Goal: Ask a question

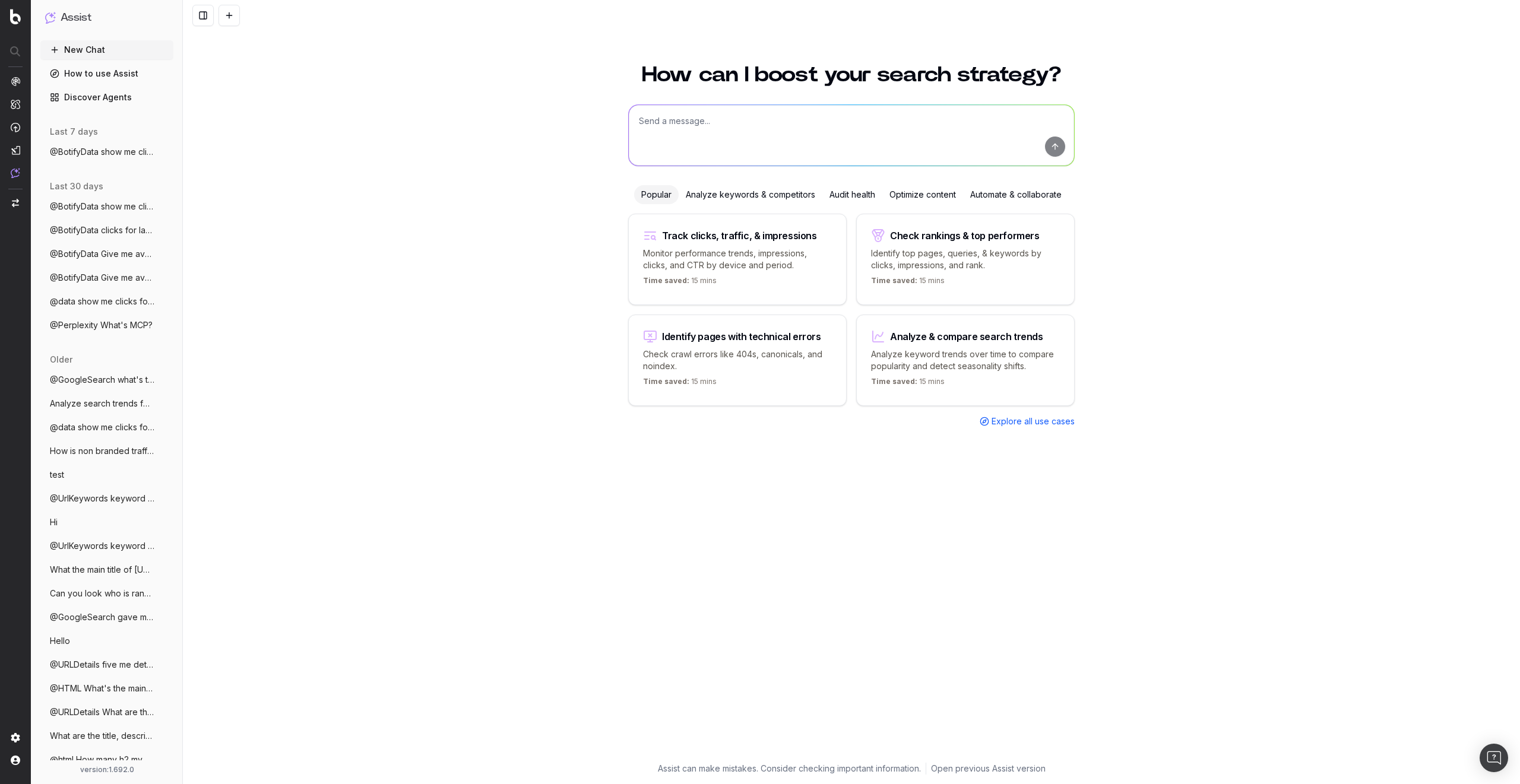
click at [112, 147] on span "@BotifyData show me clicks per url" at bounding box center [101, 152] width 104 height 12
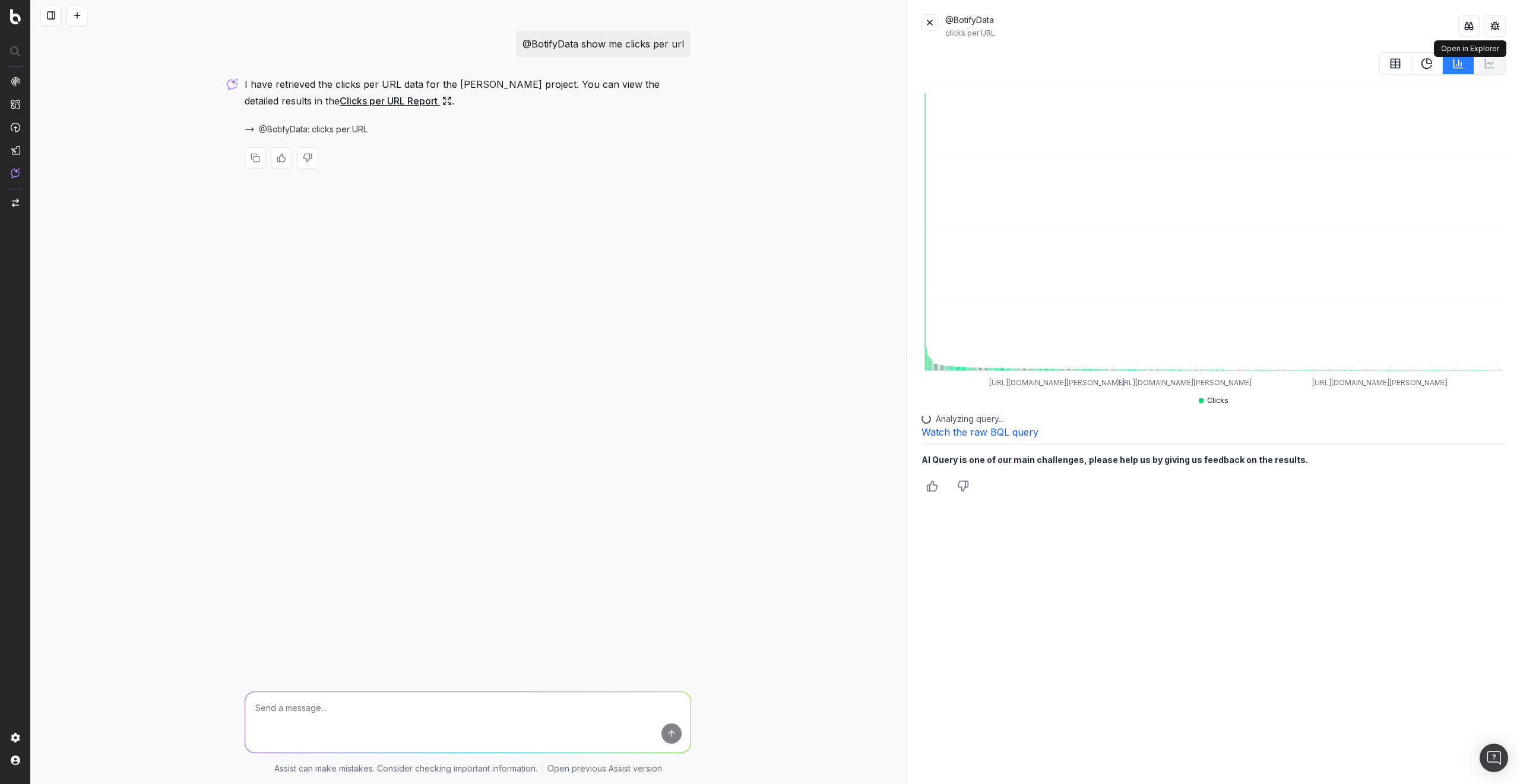
click at [1467, 27] on button at bounding box center [1469, 26] width 21 height 21
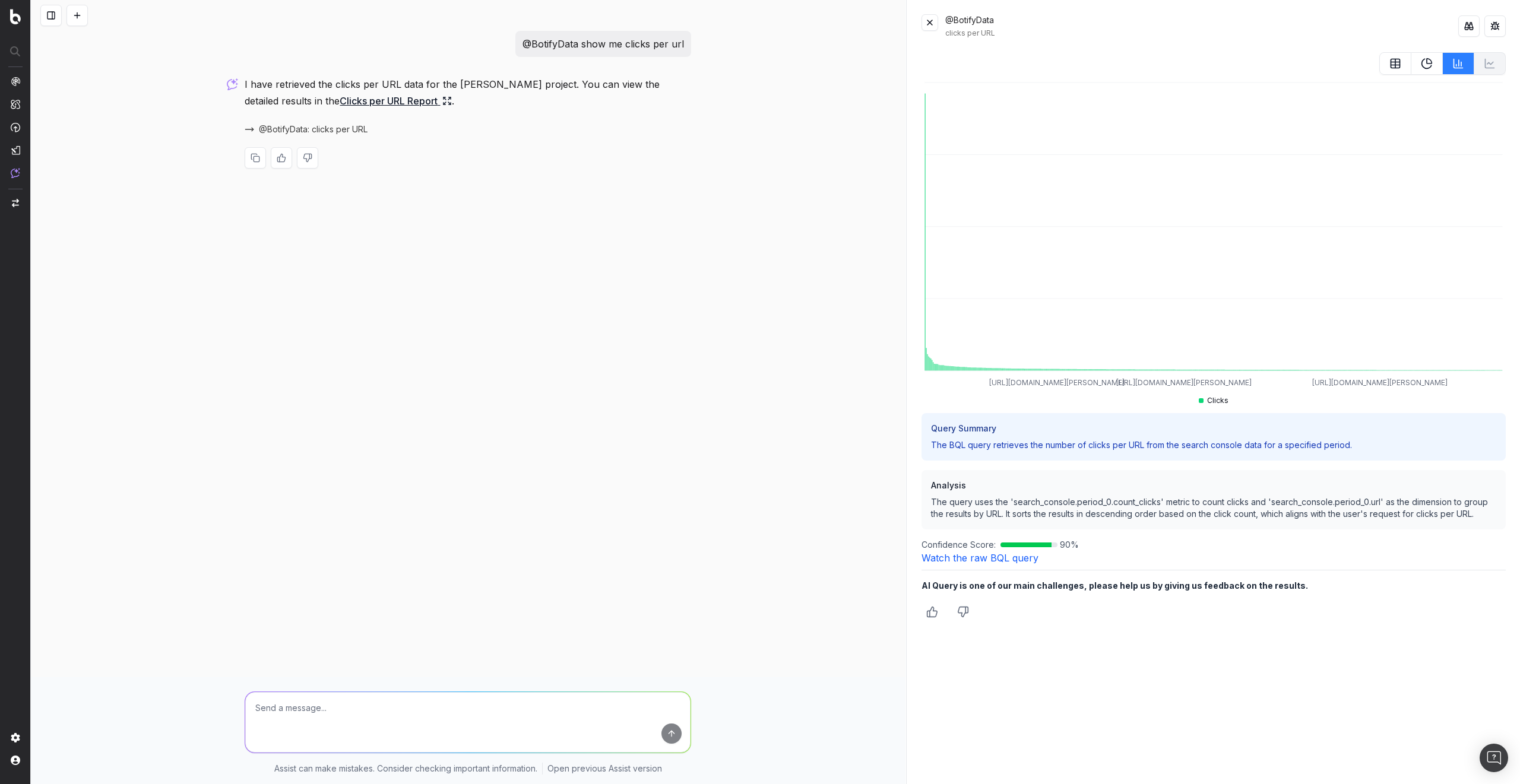
click at [292, 717] on textarea at bounding box center [468, 723] width 445 height 60
type textarea "show me diff of clicks for 7 days vs previous"
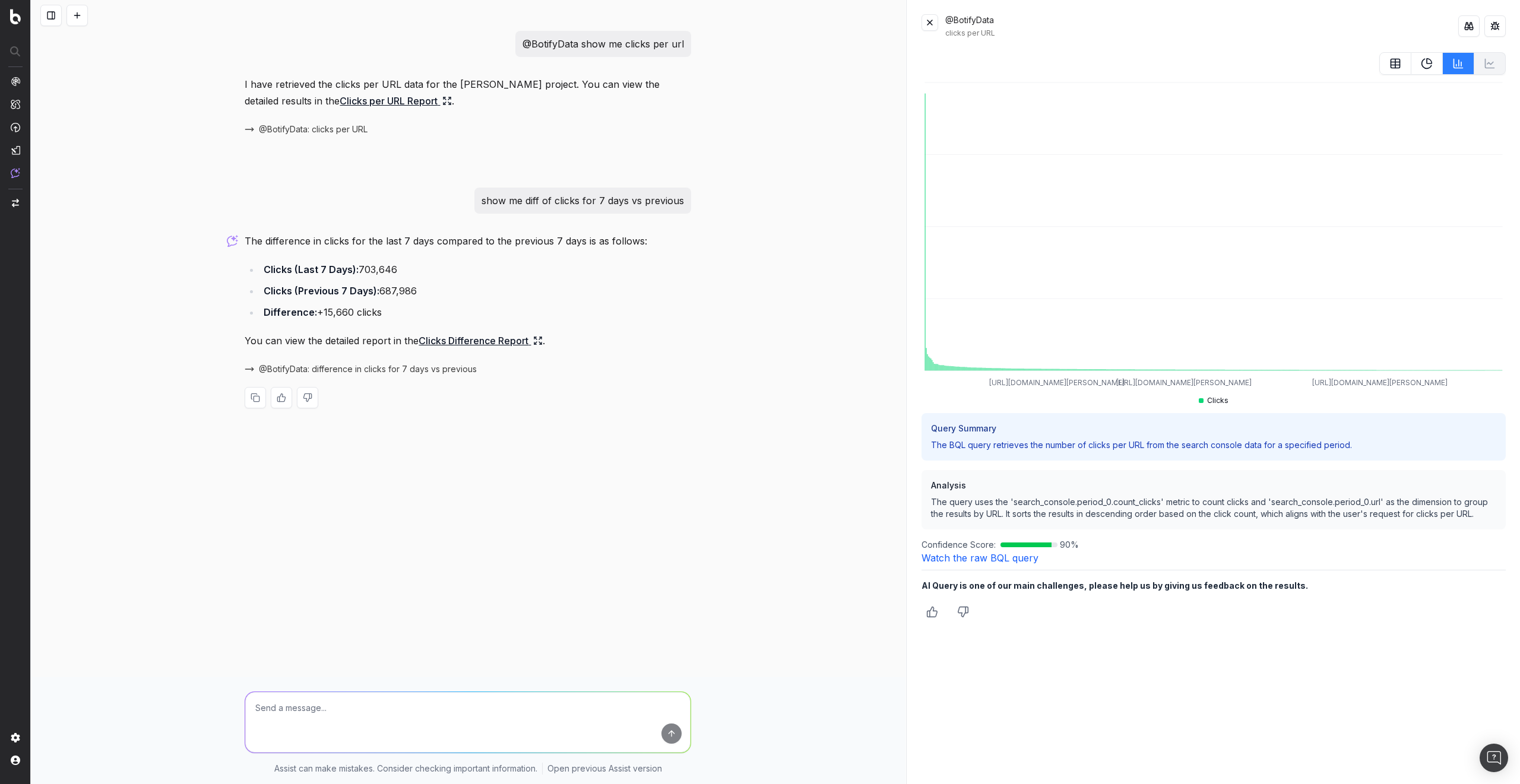
click at [415, 367] on span "@BotifyData: difference in clicks for 7 days vs previous" at bounding box center [368, 369] width 218 height 12
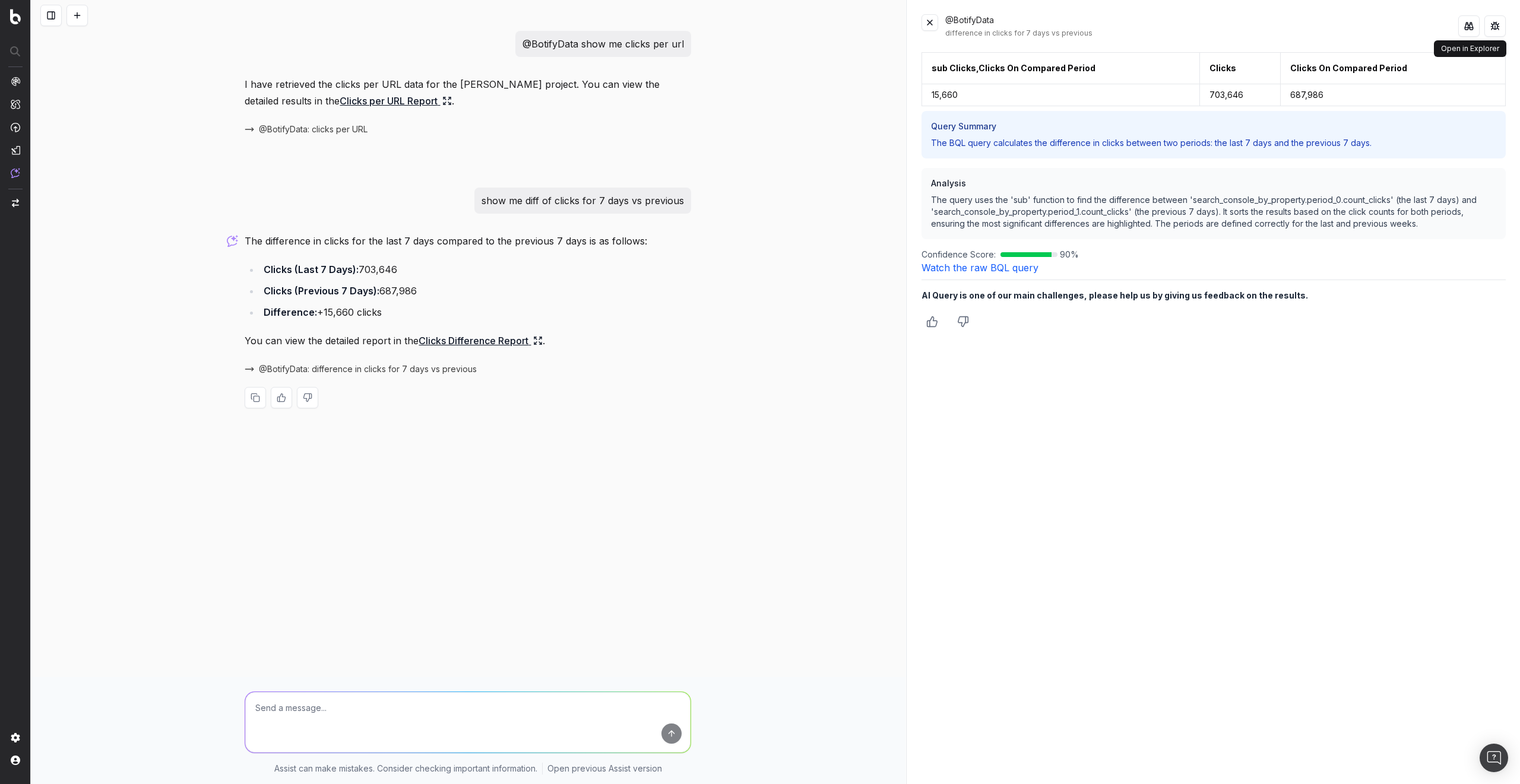
click at [1462, 24] on button at bounding box center [1469, 26] width 21 height 21
click at [988, 270] on link "Watch the raw BQL query" at bounding box center [980, 268] width 117 height 12
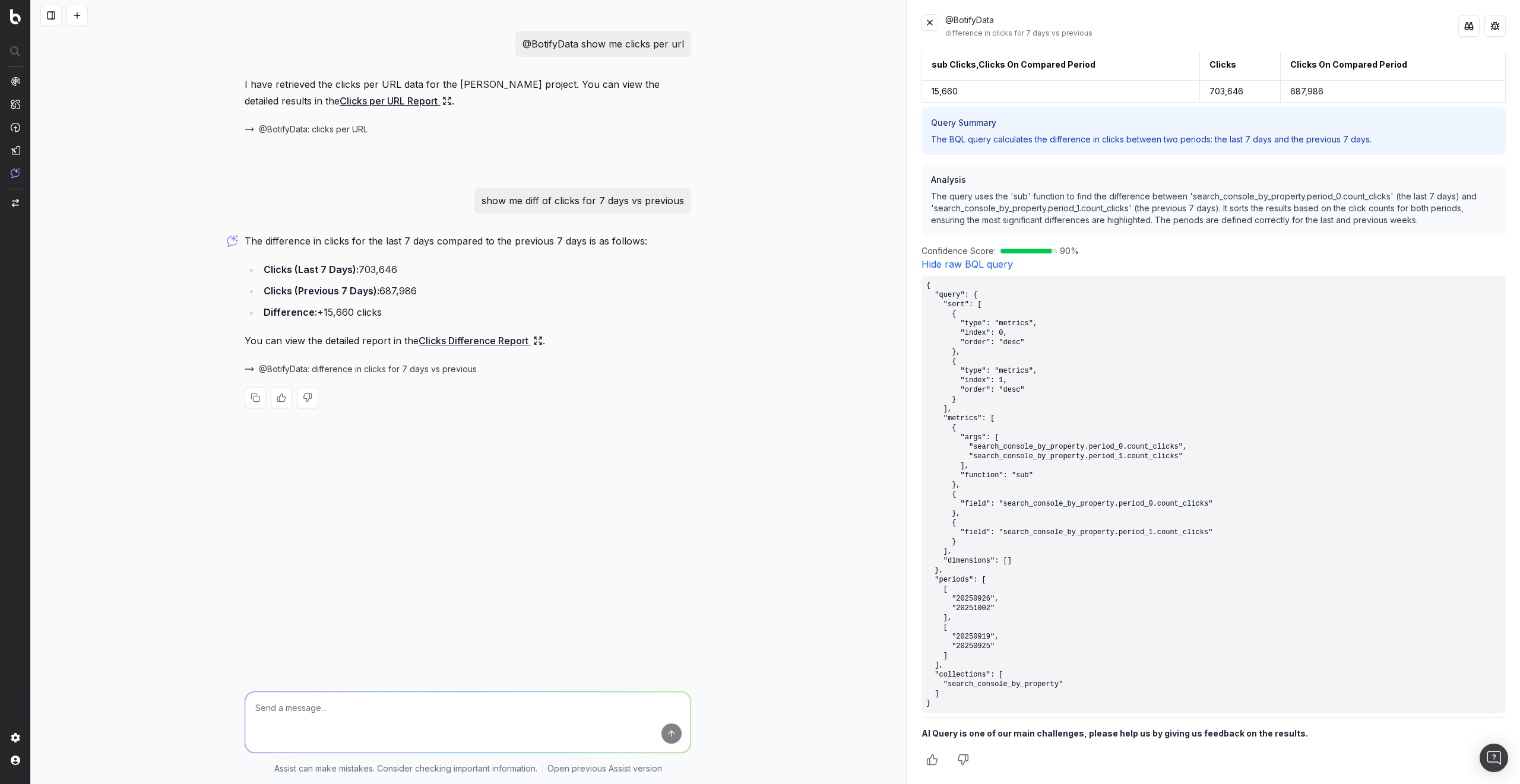
scroll to position [4, 0]
click at [322, 727] on textarea at bounding box center [468, 723] width 445 height 60
type textarea "n"
type textarea "s"
drag, startPoint x: 481, startPoint y: 367, endPoint x: 272, endPoint y: 369, distance: 209.0
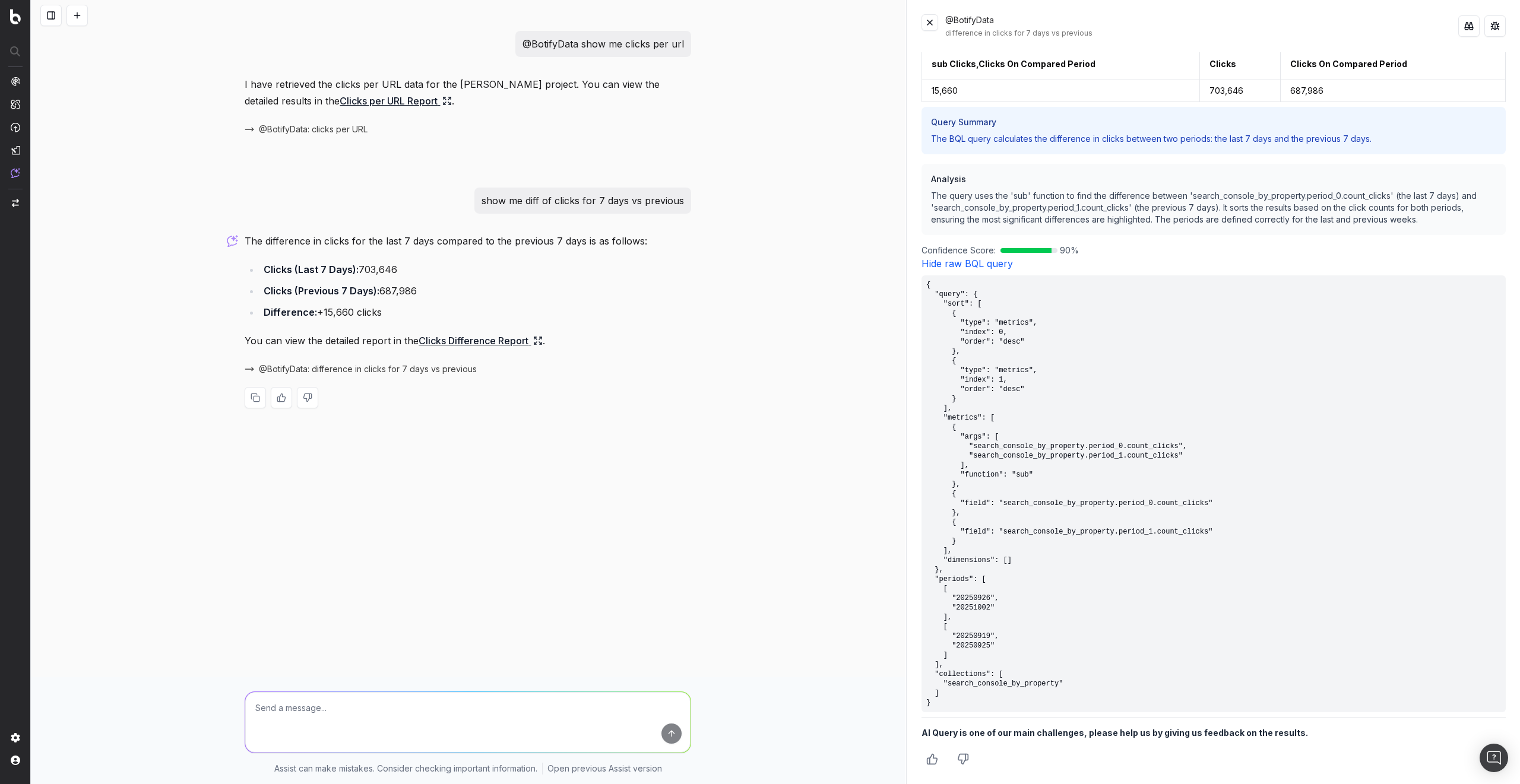
click at [276, 370] on button "@BotifyData: difference in clicks for 7 days vs previous" at bounding box center [367, 369] width 247 height 12
drag, startPoint x: 258, startPoint y: 361, endPoint x: 476, endPoint y: 370, distance: 218.2
click at [476, 370] on div "@BotifyData: difference in clicks for 7 days vs previous" at bounding box center [468, 369] width 446 height 17
copy span "@BotifyData: difference in clicks for 7 days vs previous"
click at [292, 712] on textarea at bounding box center [468, 723] width 445 height 60
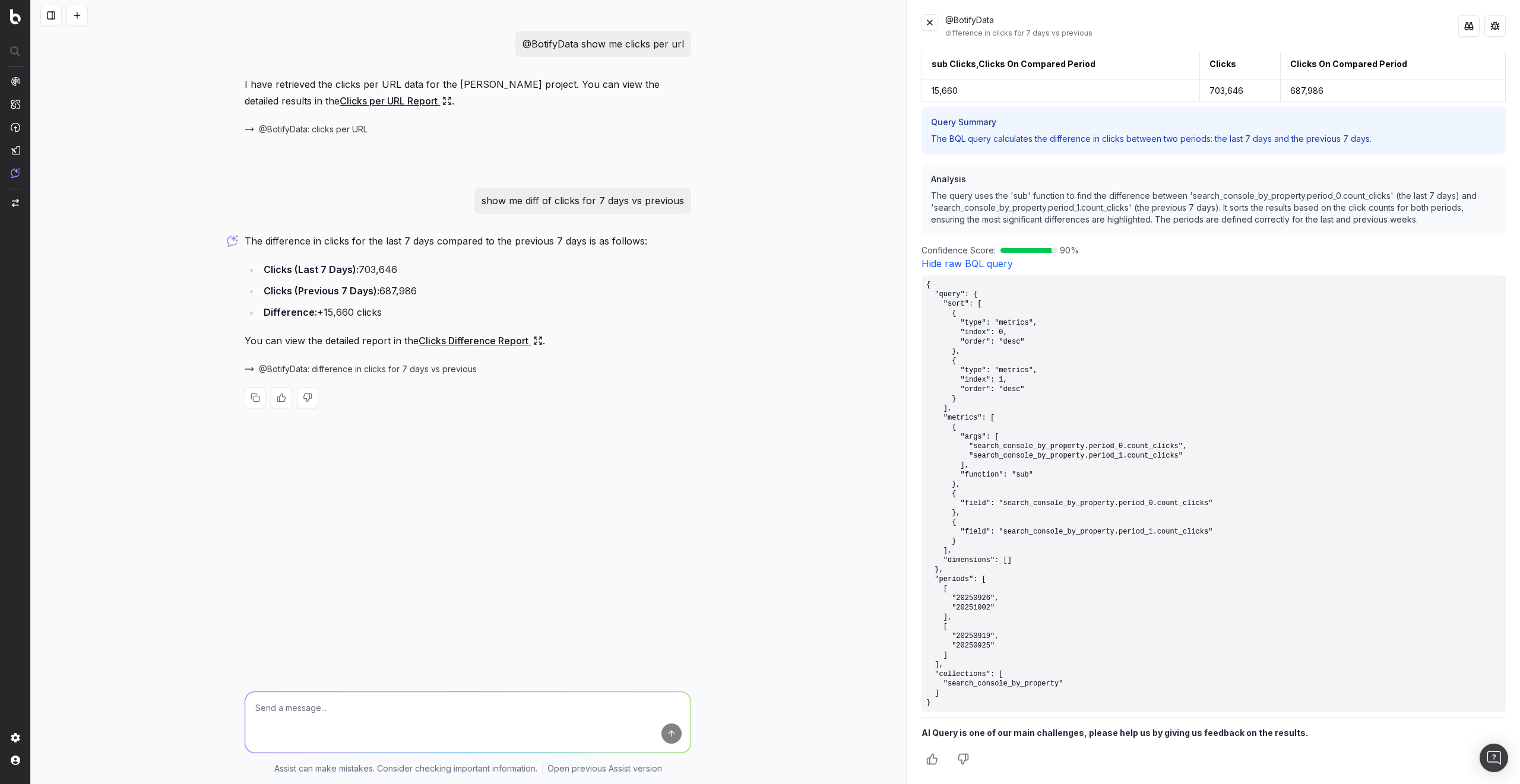
paste textarea "@BotifyData: difference in clicks for 7 days vs previous"
type textarea "@BotifyData: difference in clicks for 7 days vs previous by date"
click at [935, 27] on button at bounding box center [930, 22] width 17 height 17
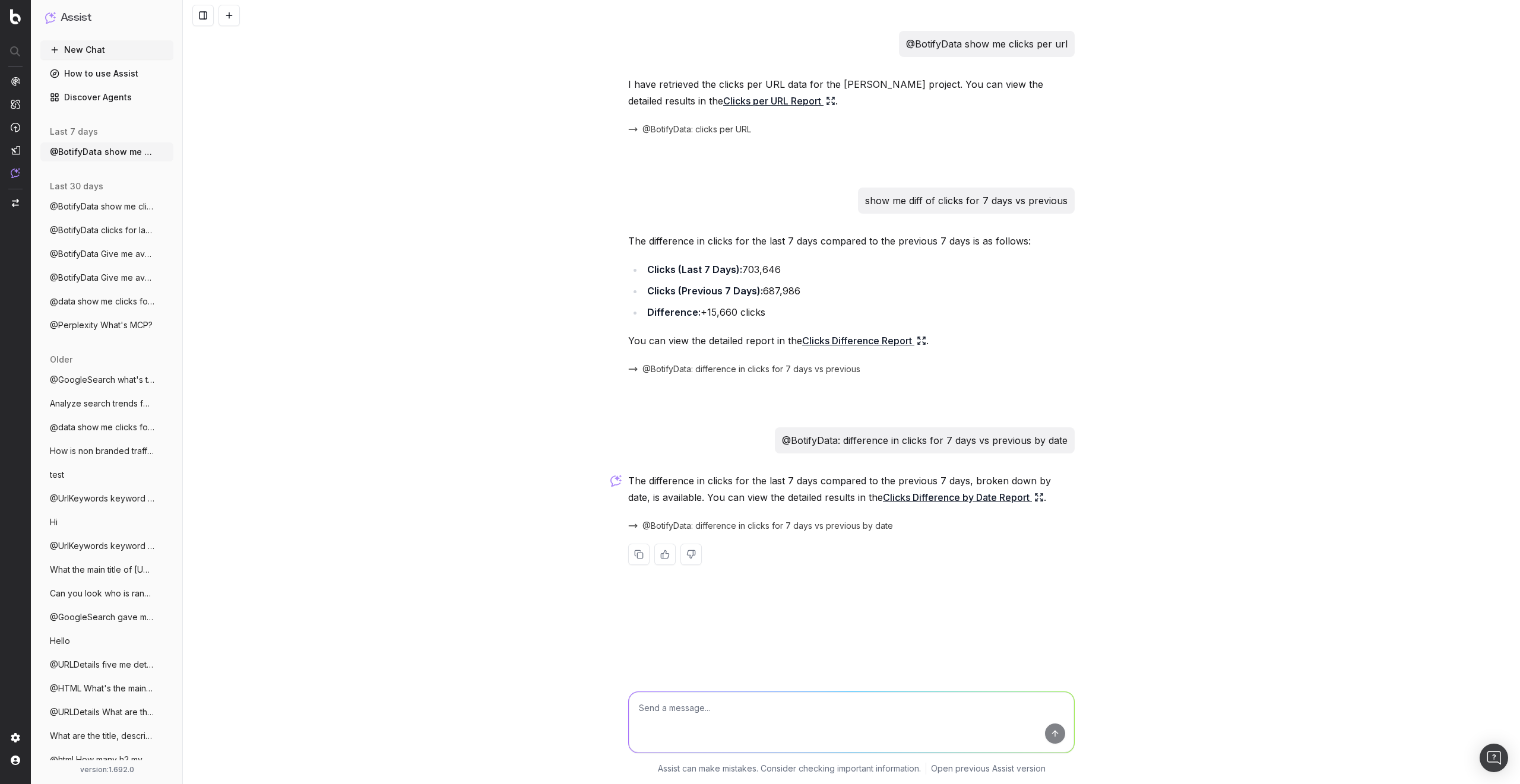
click at [809, 526] on span "@BotifyData: difference in clicks for 7 days vs previous by date" at bounding box center [768, 526] width 250 height 12
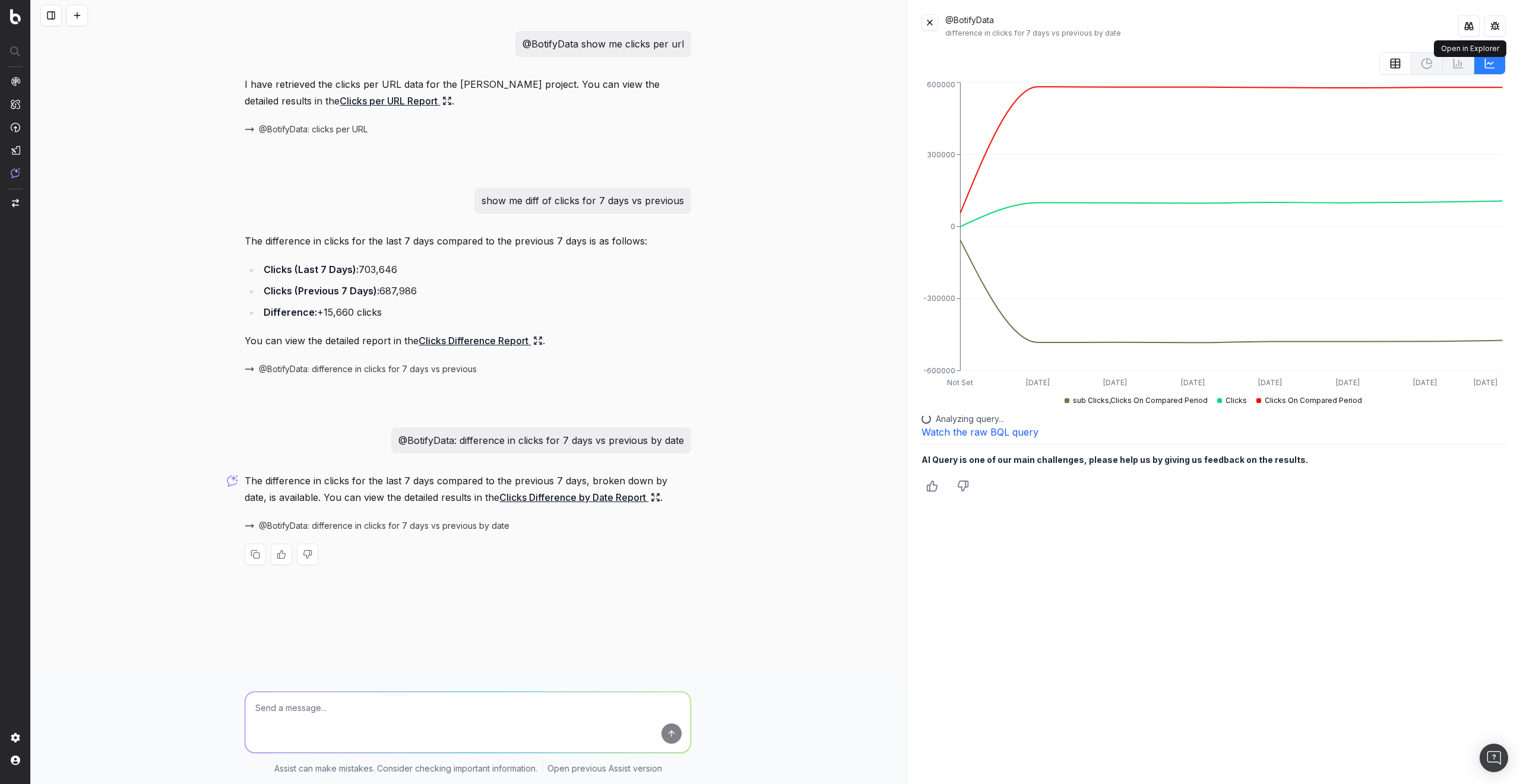
click at [1465, 28] on button at bounding box center [1469, 26] width 21 height 21
